Goal: Task Accomplishment & Management: Use online tool/utility

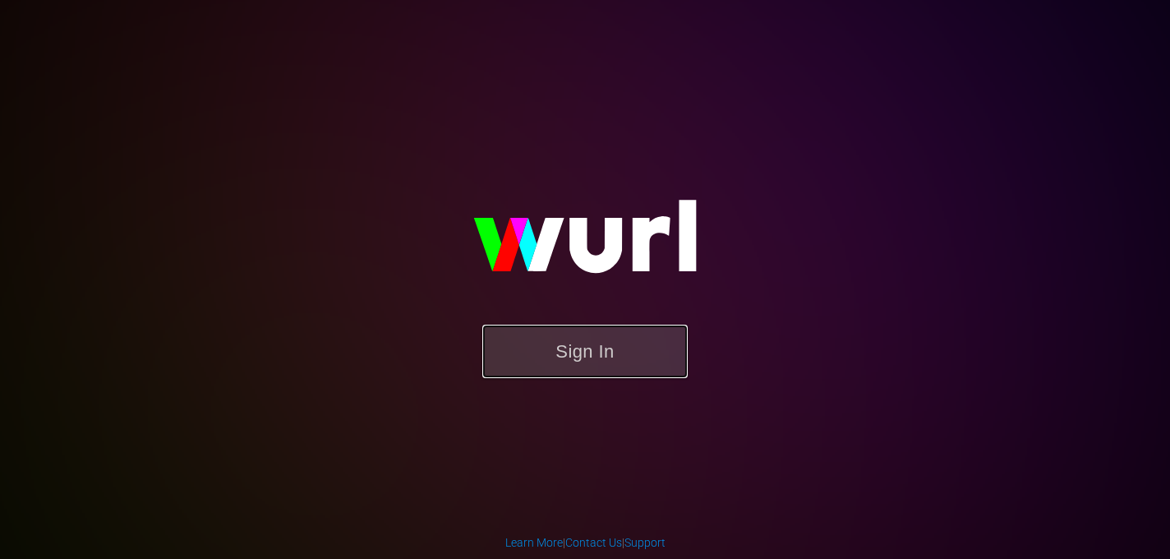
click at [593, 357] on button "Sign In" at bounding box center [584, 351] width 205 height 53
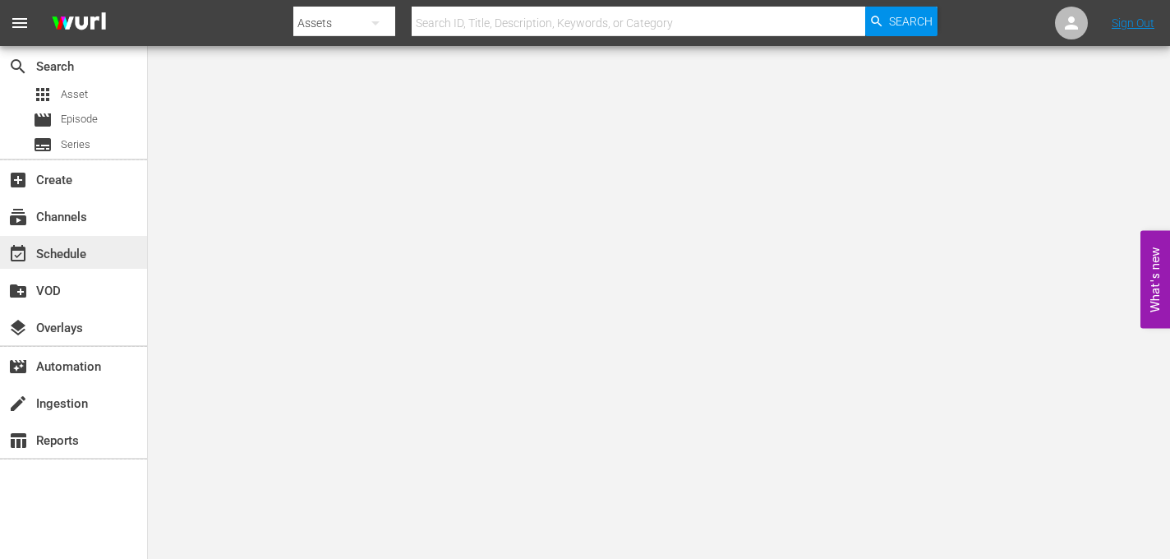
click at [59, 256] on div "event_available Schedule" at bounding box center [46, 251] width 92 height 15
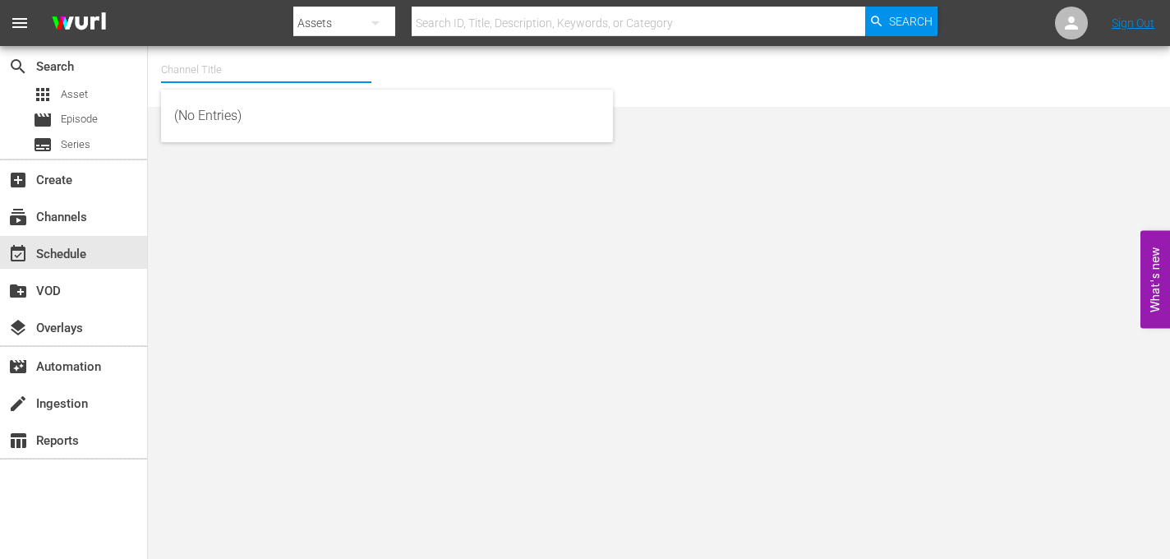
click at [249, 70] on input "text" at bounding box center [266, 69] width 210 height 39
click at [210, 164] on div "talkSPORT (1979 - akta_llc_talksport_1)" at bounding box center [387, 155] width 426 height 39
type input "talkSPORT (1979 - akta_llc_talksport_1)"
